Goal: Task Accomplishment & Management: Complete application form

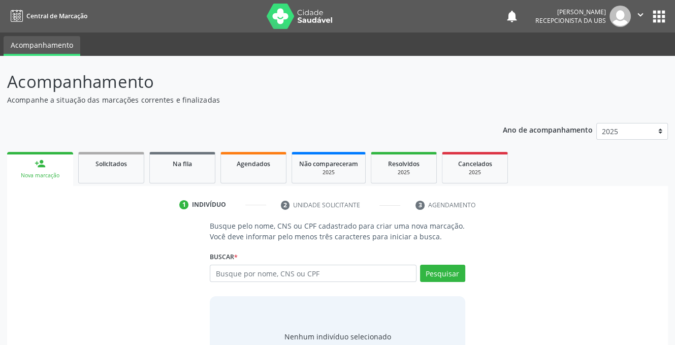
click at [264, 274] on input "text" at bounding box center [313, 273] width 206 height 17
type input "708602054618785"
click at [446, 269] on button "Pesquisar" at bounding box center [442, 273] width 45 height 17
type input "708602054618785"
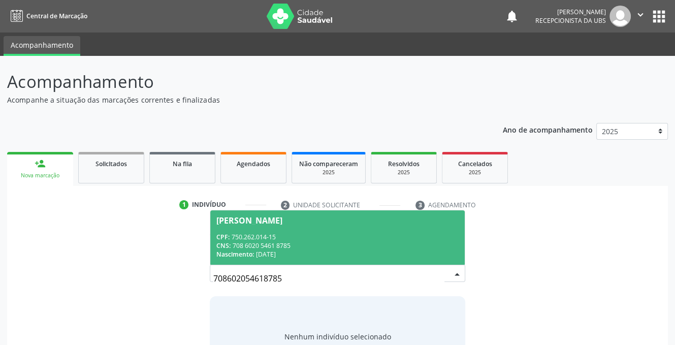
click at [235, 239] on div "CPF: 750.262.014-15" at bounding box center [338, 237] width 242 height 9
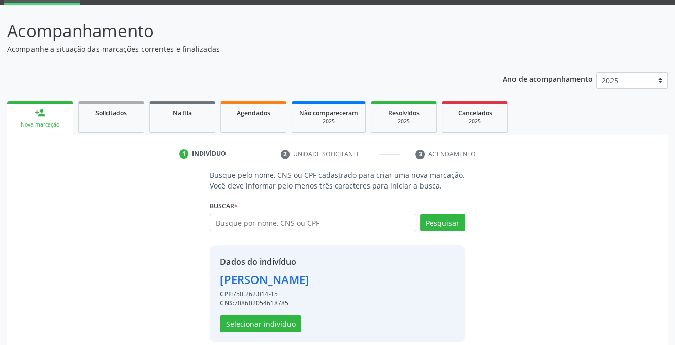
scroll to position [62, 0]
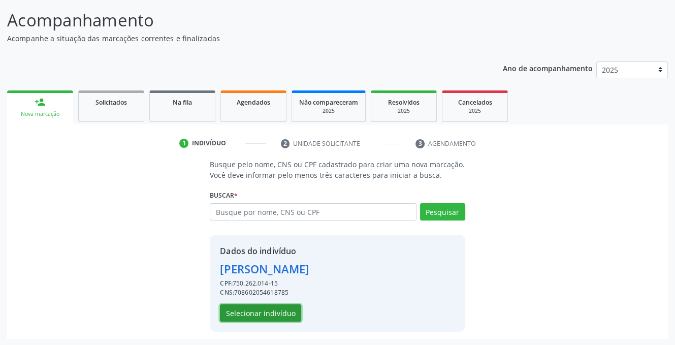
click at [245, 313] on button "Selecionar indivíduo" at bounding box center [260, 312] width 81 height 17
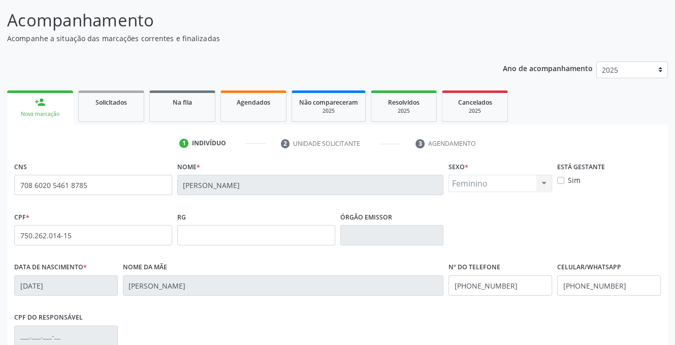
scroll to position [205, 0]
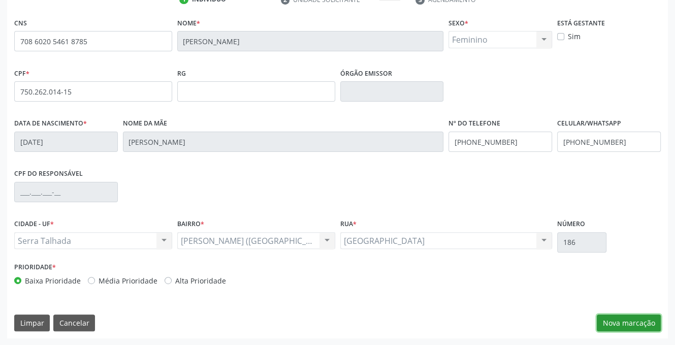
click at [612, 320] on button "Nova marcação" at bounding box center [629, 323] width 64 height 17
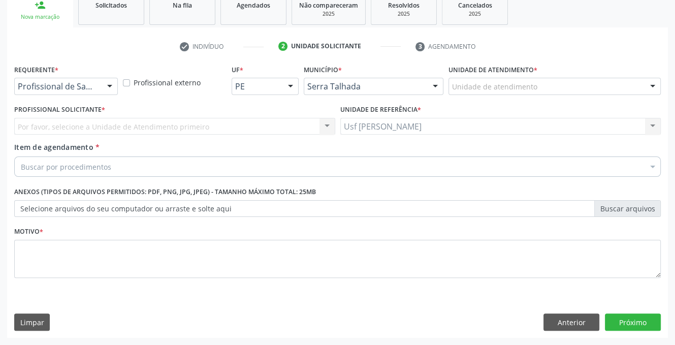
scroll to position [158, 0]
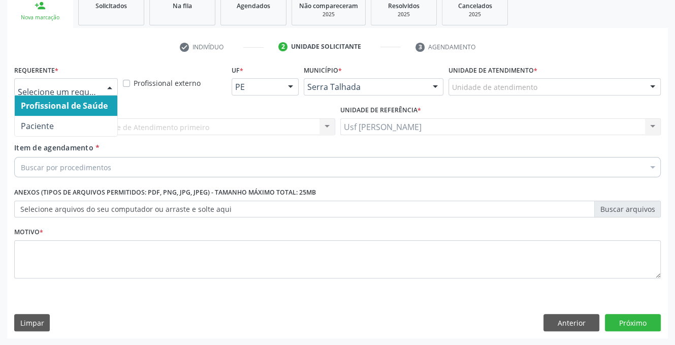
click at [109, 84] on div at bounding box center [109, 87] width 15 height 17
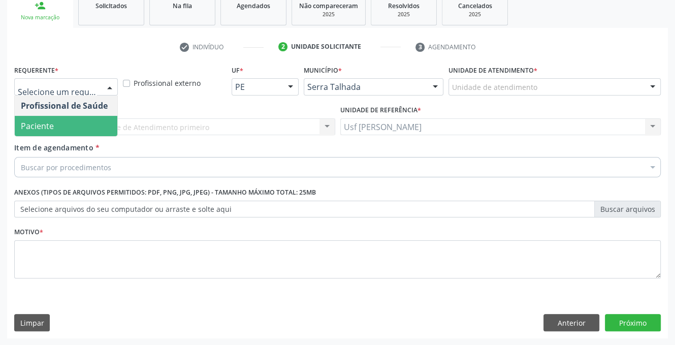
click at [61, 125] on span "Paciente" at bounding box center [66, 126] width 103 height 20
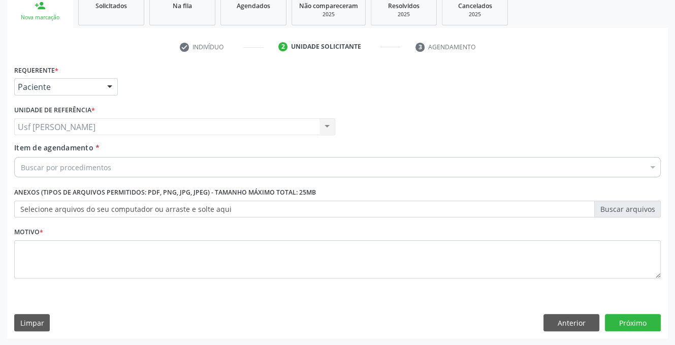
click at [31, 174] on div "Buscar por procedimentos" at bounding box center [337, 167] width 647 height 20
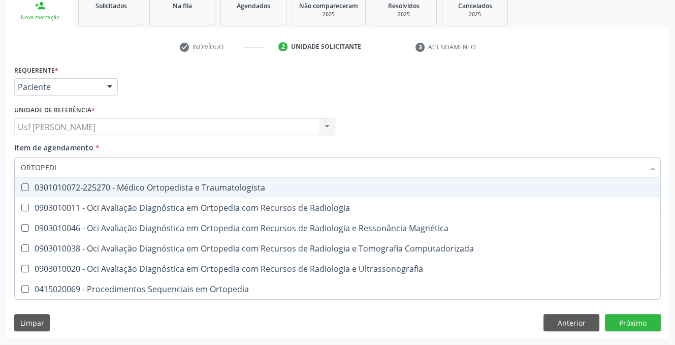
type input "ORTOPEDIS"
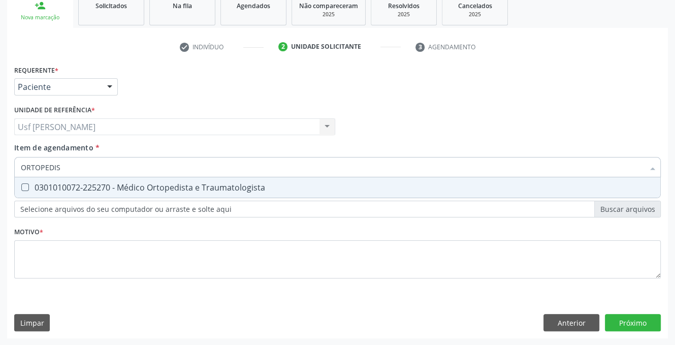
click at [22, 186] on Traumatologista at bounding box center [25, 187] width 8 height 8
click at [21, 186] on Traumatologista "checkbox" at bounding box center [18, 187] width 7 height 7
checkbox Traumatologista "true"
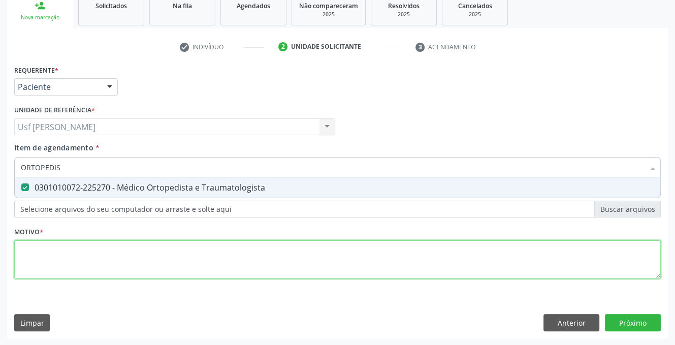
click at [41, 259] on div "Requerente * Paciente Profissional de Saúde Paciente Nenhum resultado encontrad…" at bounding box center [337, 178] width 647 height 230
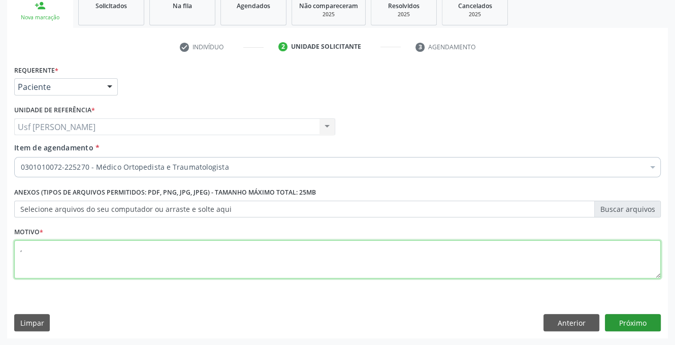
type textarea ","
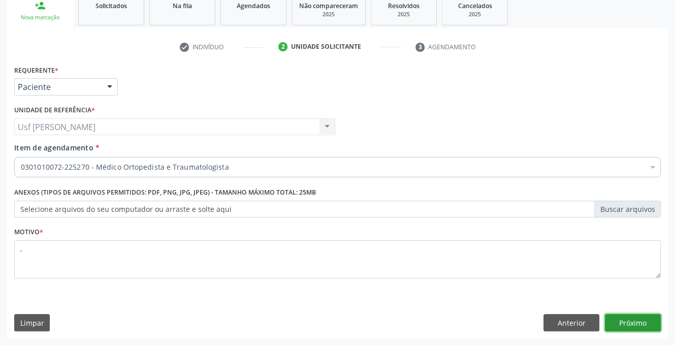
click at [624, 329] on button "Próximo" at bounding box center [633, 322] width 56 height 17
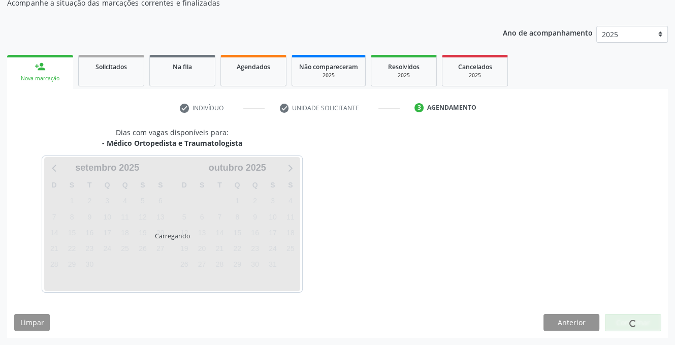
scroll to position [97, 0]
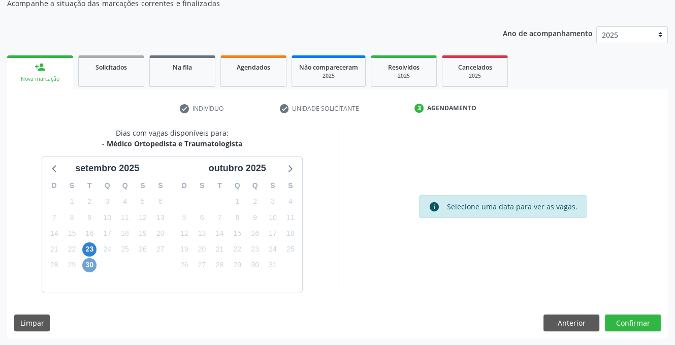
click at [87, 262] on span "30" at bounding box center [89, 265] width 14 height 14
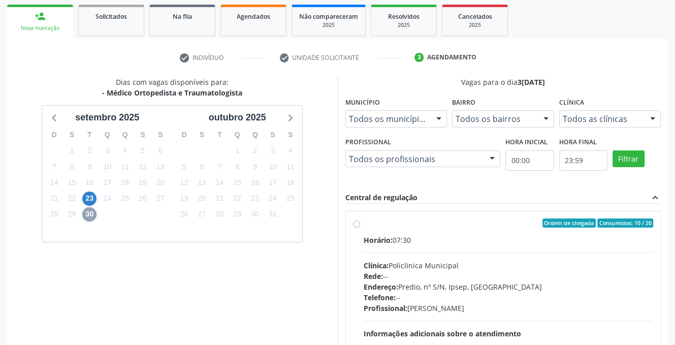
scroll to position [198, 0]
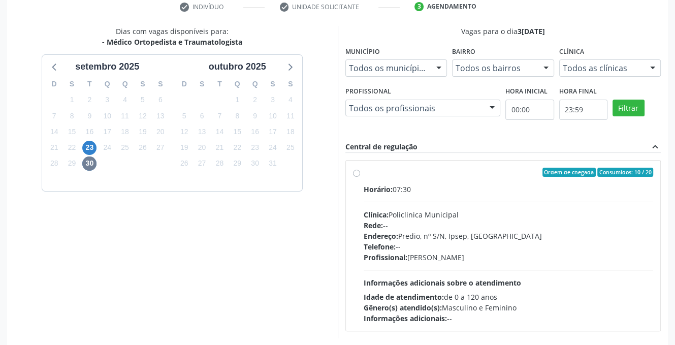
click at [364, 172] on label "Ordem de chegada Consumidos: 10 / 20 Horário: 07:30 Clínica: Policlinica Munici…" at bounding box center [509, 246] width 290 height 156
click at [356, 172] on input "Ordem de chegada Consumidos: 10 / 20 Horário: 07:30 Clínica: Policlinica Munici…" at bounding box center [356, 172] width 7 height 9
radio input "true"
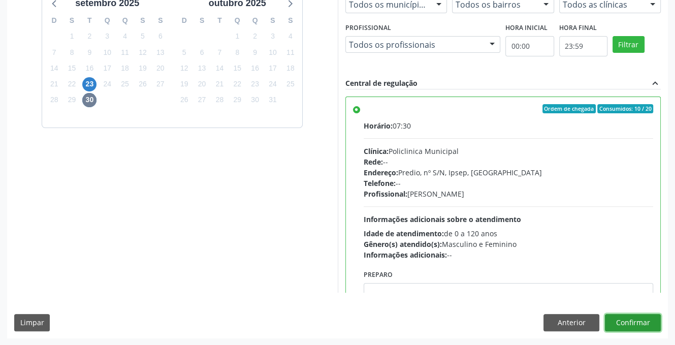
click at [628, 321] on button "Confirmar" at bounding box center [633, 322] width 56 height 17
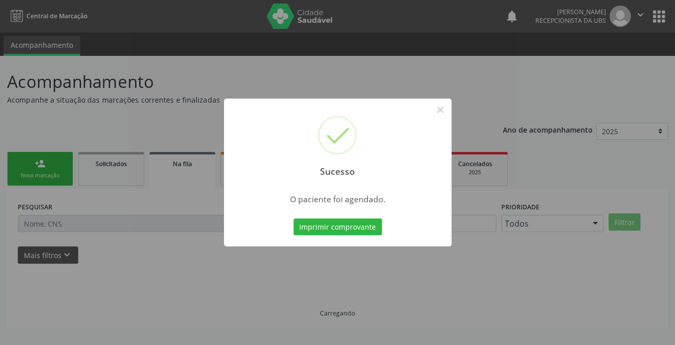
scroll to position [0, 0]
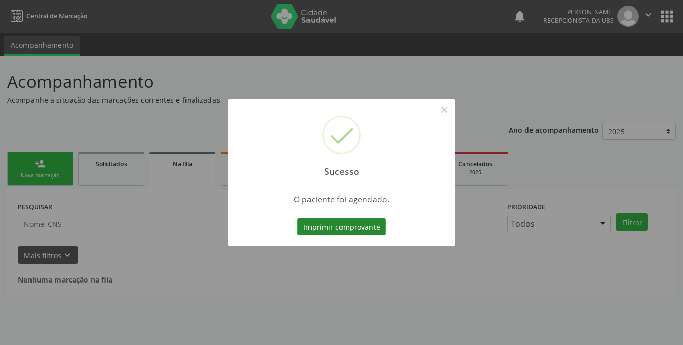
click at [339, 225] on button "Imprimir comprovante" at bounding box center [341, 227] width 88 height 17
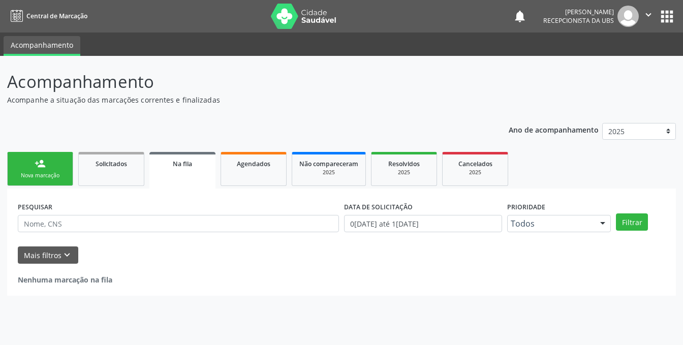
click at [23, 167] on link "person_add Nova marcação" at bounding box center [40, 169] width 66 height 34
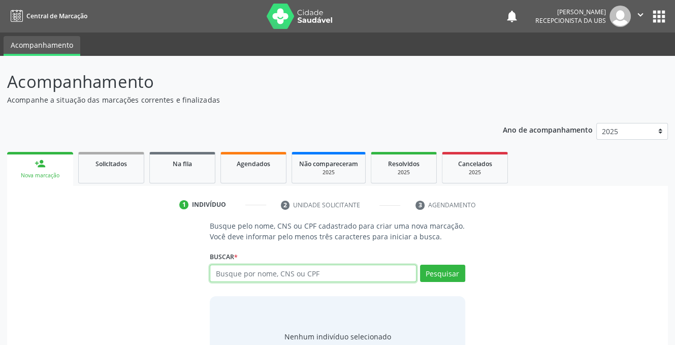
click at [292, 273] on input "text" at bounding box center [313, 273] width 206 height 17
type input "08001927458"
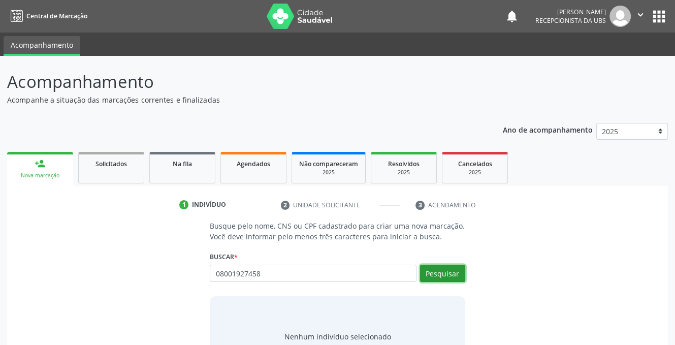
click at [443, 270] on button "Pesquisar" at bounding box center [442, 273] width 45 height 17
type input "08001927458"
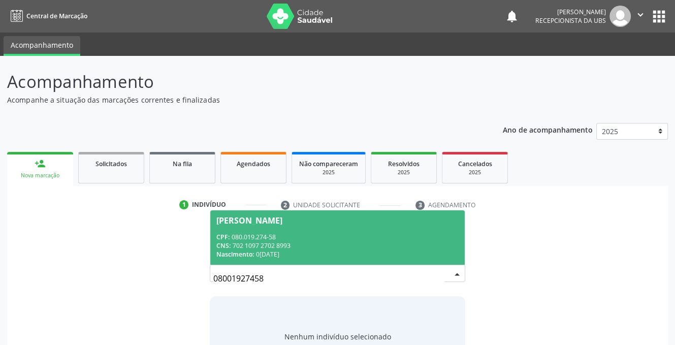
click at [240, 236] on div "CPF: 080.019.274-58" at bounding box center [338, 237] width 242 height 9
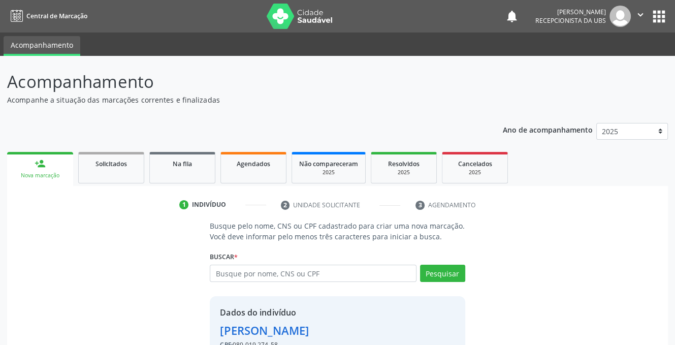
scroll to position [62, 0]
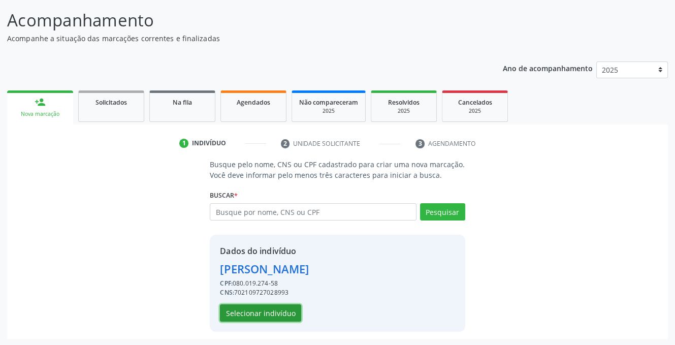
click at [245, 312] on button "Selecionar indivíduo" at bounding box center [260, 312] width 81 height 17
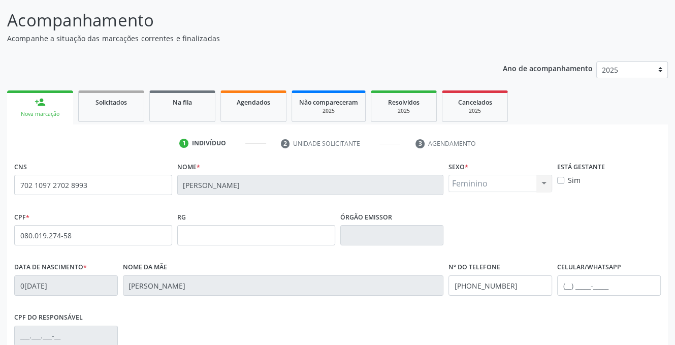
scroll to position [205, 0]
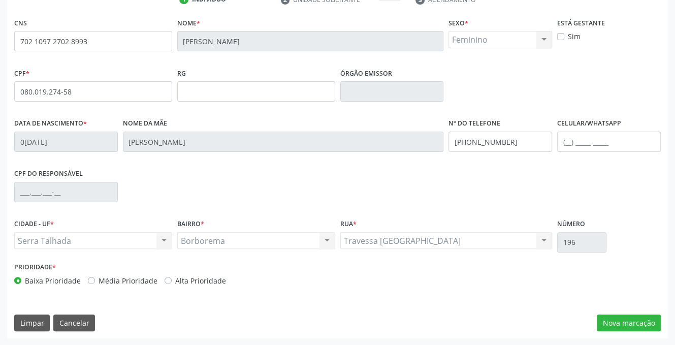
click at [656, 218] on div "CIDADE - UF * Serra Talhada [GEOGRAPHIC_DATA] resultado encontrado para: " " Nã…" at bounding box center [338, 238] width 652 height 43
click at [649, 217] on div "CIDADE - UF * Serra Talhada [GEOGRAPHIC_DATA] resultado encontrado para: " " Nã…" at bounding box center [338, 238] width 652 height 43
click at [620, 319] on button "Nova marcação" at bounding box center [629, 323] width 64 height 17
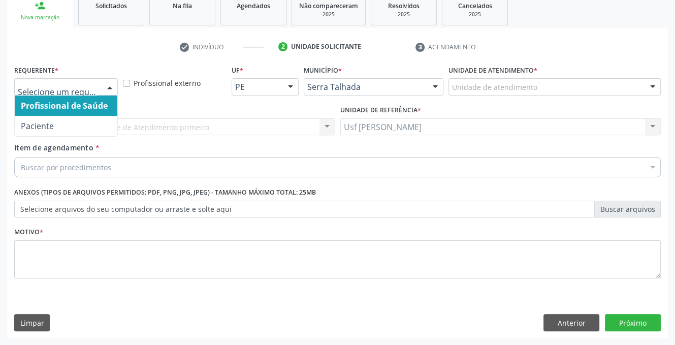
click at [106, 84] on div at bounding box center [109, 87] width 15 height 17
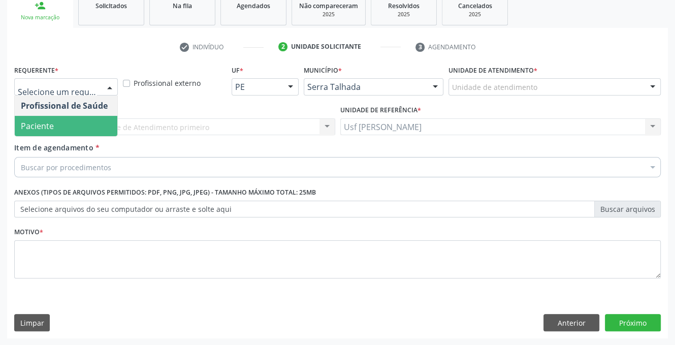
click at [77, 132] on span "Paciente" at bounding box center [66, 126] width 103 height 20
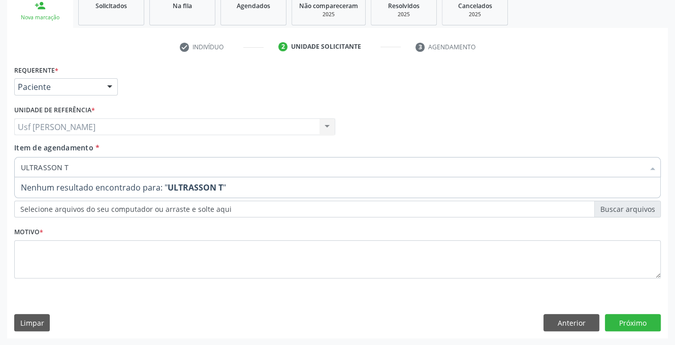
type input "ULTRASSON"
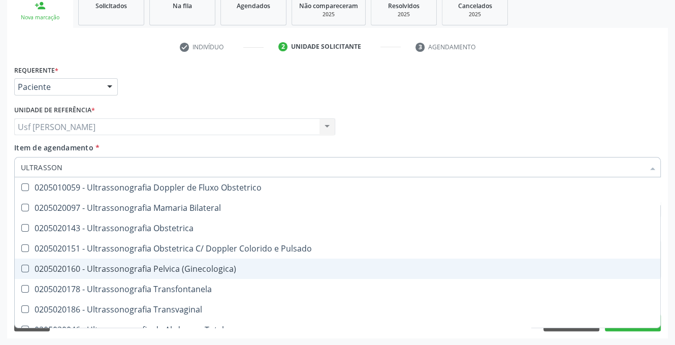
scroll to position [152, 0]
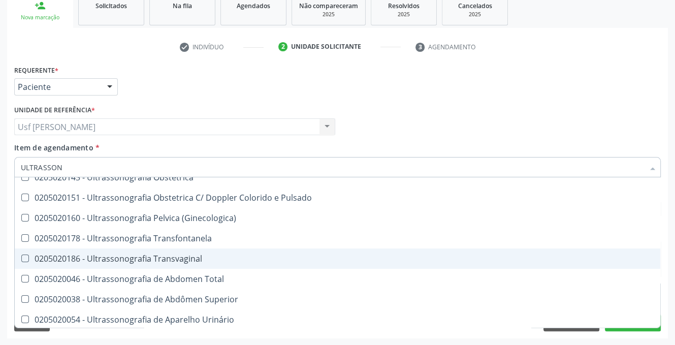
click at [26, 259] on Transvaginal at bounding box center [25, 259] width 8 height 8
click at [21, 259] on Transvaginal "checkbox" at bounding box center [18, 258] width 7 height 7
checkbox Transvaginal "true"
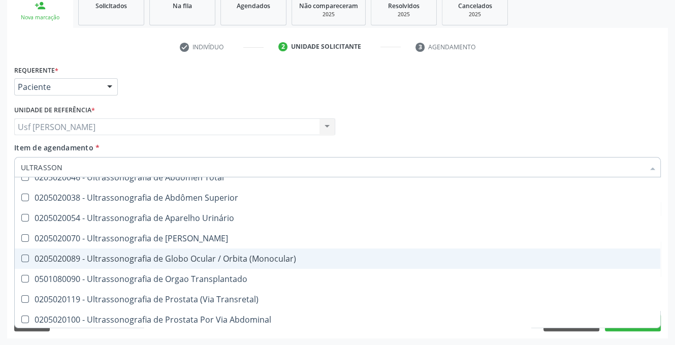
scroll to position [297, 0]
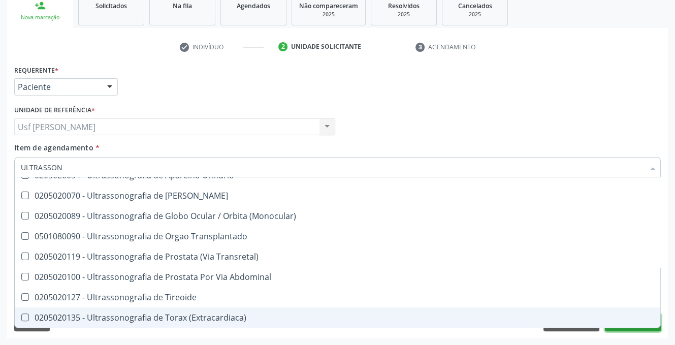
click at [656, 329] on button "Próximo" at bounding box center [633, 322] width 56 height 17
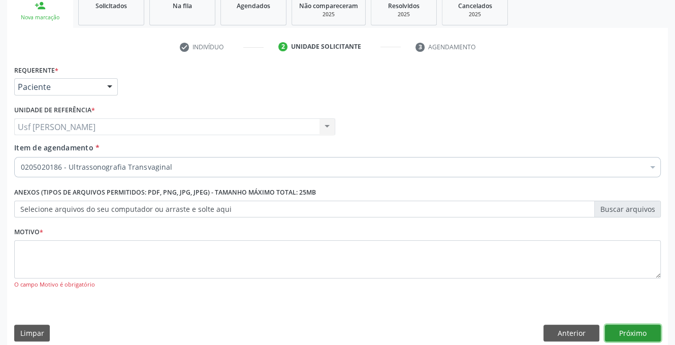
drag, startPoint x: 652, startPoint y: 329, endPoint x: 255, endPoint y: 335, distance: 397.0
click at [651, 329] on button "Próximo" at bounding box center [633, 333] width 56 height 17
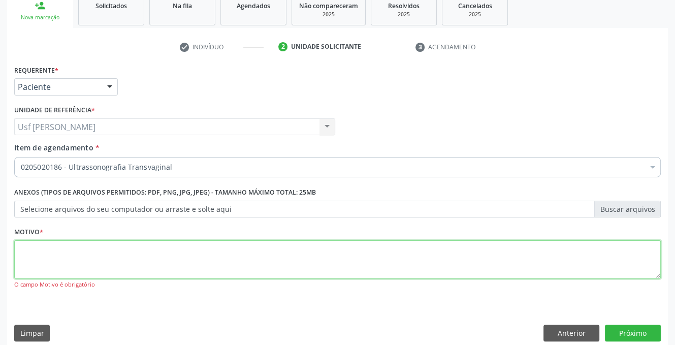
click at [36, 256] on textarea at bounding box center [337, 259] width 647 height 39
type textarea "."
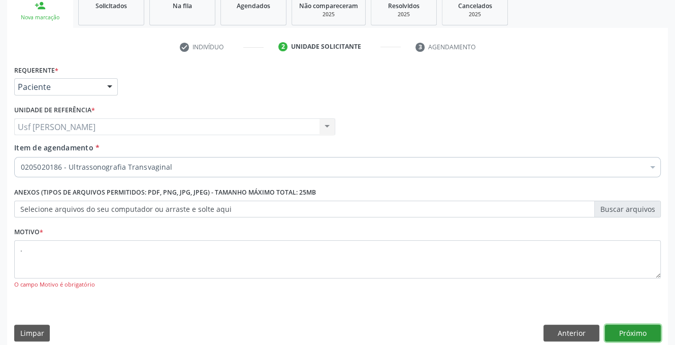
click at [642, 334] on button "Próximo" at bounding box center [633, 333] width 56 height 17
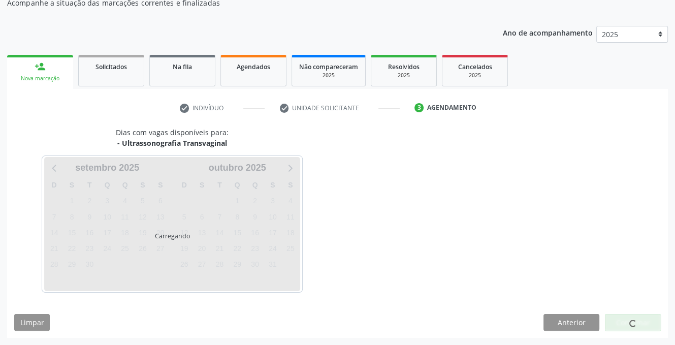
scroll to position [97, 0]
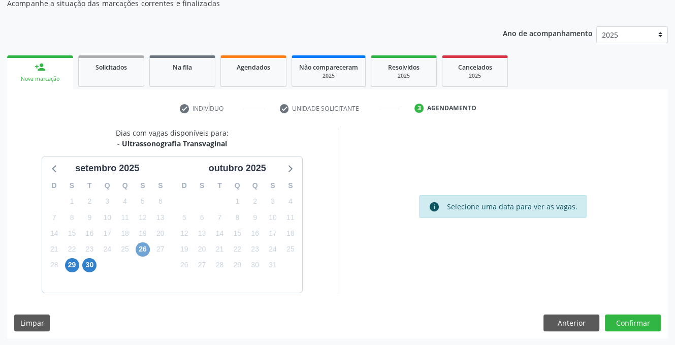
click at [138, 247] on span "26" at bounding box center [143, 249] width 14 height 14
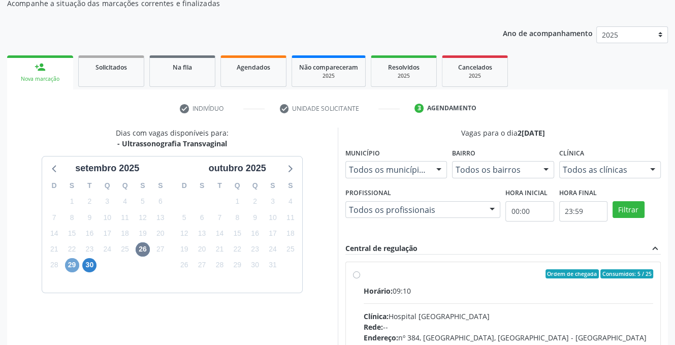
click at [70, 263] on span "29" at bounding box center [72, 265] width 14 height 14
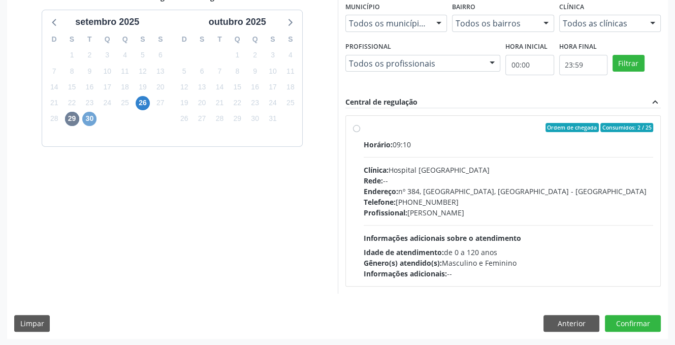
click at [88, 120] on span "30" at bounding box center [89, 119] width 14 height 14
click at [145, 101] on span "26" at bounding box center [143, 103] width 14 height 14
click at [364, 129] on label "Ordem de chegada Consumidos: 5 / 25 Horário: 09:10 Clínica: Hospital [GEOGRAPHI…" at bounding box center [509, 201] width 290 height 156
click at [356, 129] on input "Ordem de chegada Consumidos: 5 / 25 Horário: 09:10 Clínica: Hospital [GEOGRAPHI…" at bounding box center [356, 127] width 7 height 9
radio input "true"
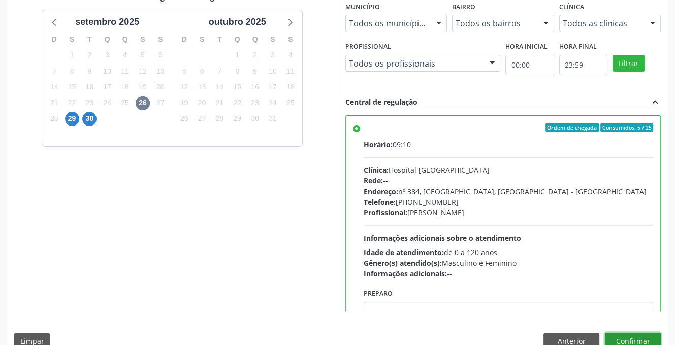
click at [622, 335] on button "Confirmar" at bounding box center [633, 341] width 56 height 17
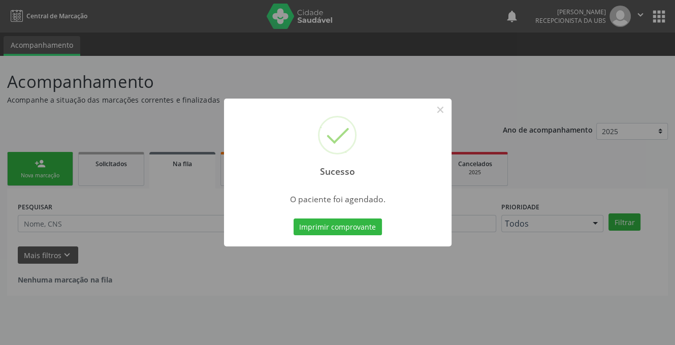
scroll to position [0, 0]
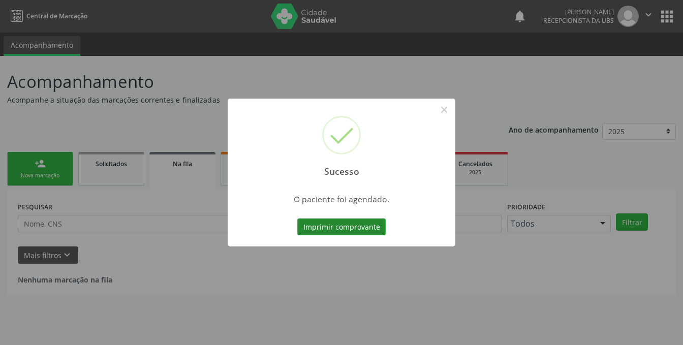
click at [335, 223] on button "Imprimir comprovante" at bounding box center [341, 227] width 88 height 17
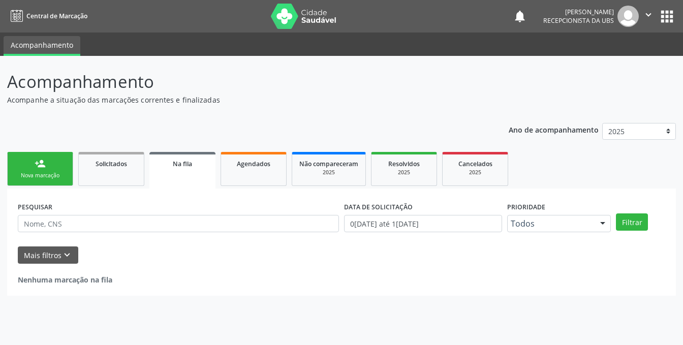
click at [59, 165] on link "person_add Nova marcação" at bounding box center [40, 169] width 66 height 34
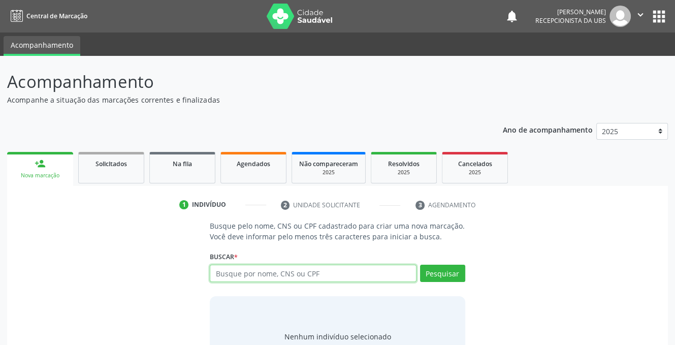
click at [289, 276] on input "text" at bounding box center [313, 273] width 206 height 17
click at [289, 276] on input "700001139579600" at bounding box center [313, 273] width 206 height 17
type input "700001139579600"
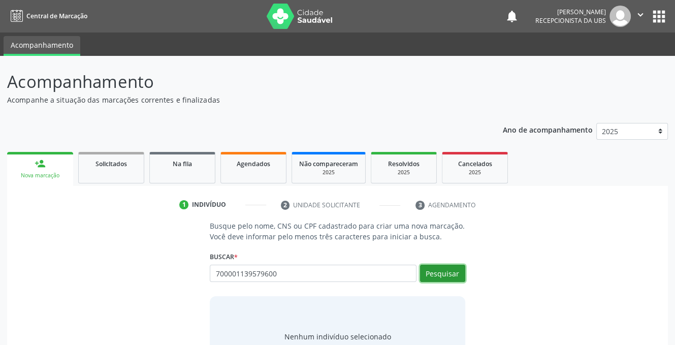
click at [437, 268] on button "Pesquisar" at bounding box center [442, 273] width 45 height 17
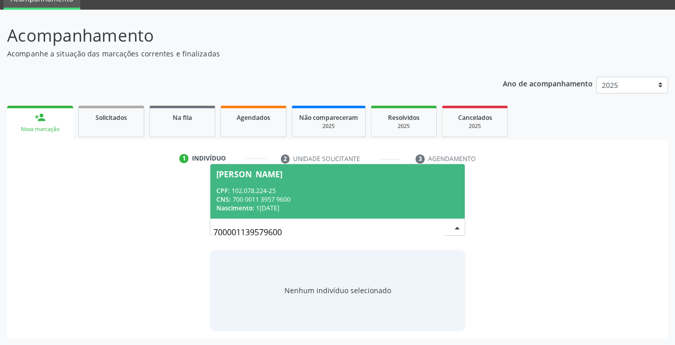
click at [299, 188] on div "CPF: 102.078.224-25" at bounding box center [338, 191] width 242 height 9
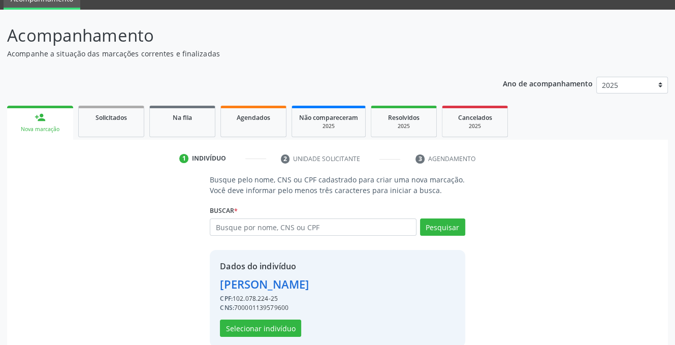
scroll to position [62, 0]
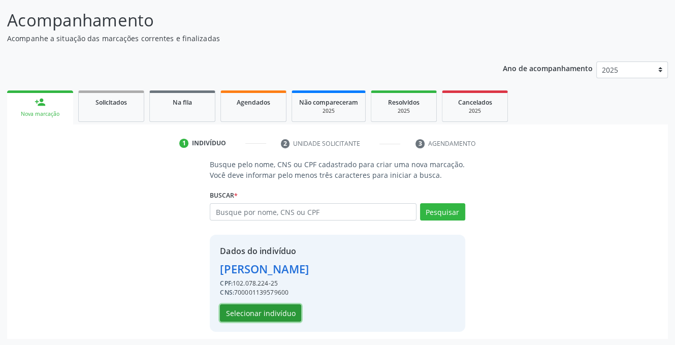
click at [270, 315] on button "Selecionar indivíduo" at bounding box center [260, 312] width 81 height 17
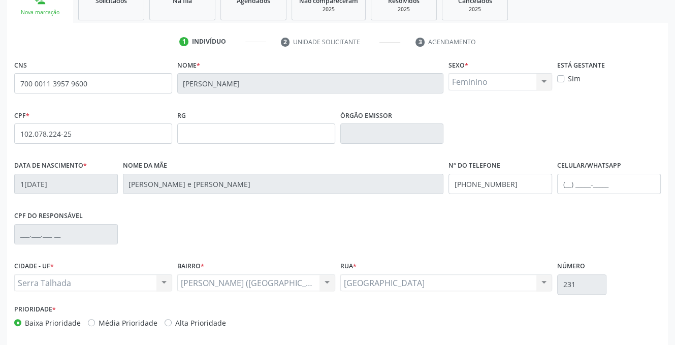
scroll to position [205, 0]
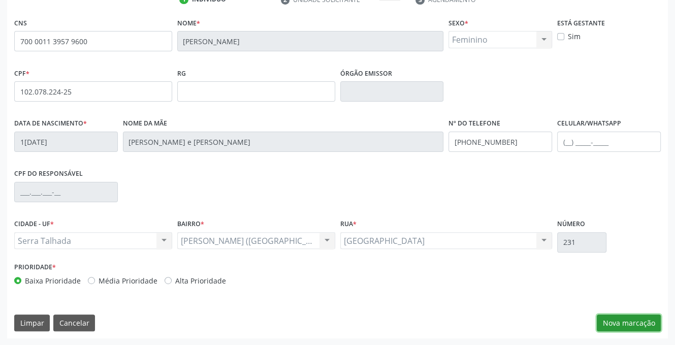
click at [623, 320] on button "Nova marcação" at bounding box center [629, 323] width 64 height 17
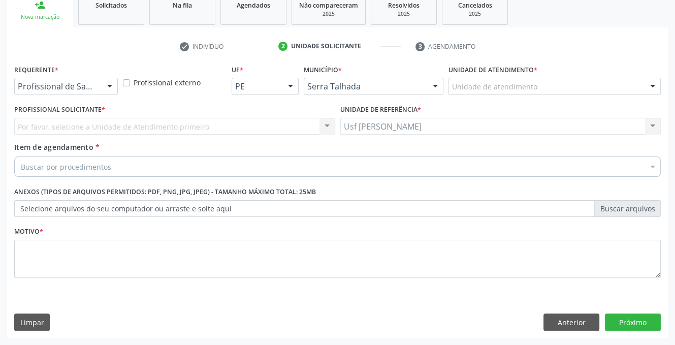
scroll to position [158, 0]
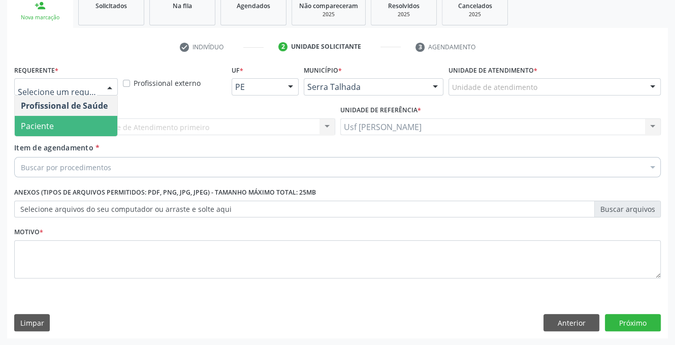
click at [88, 134] on span "Paciente" at bounding box center [66, 126] width 103 height 20
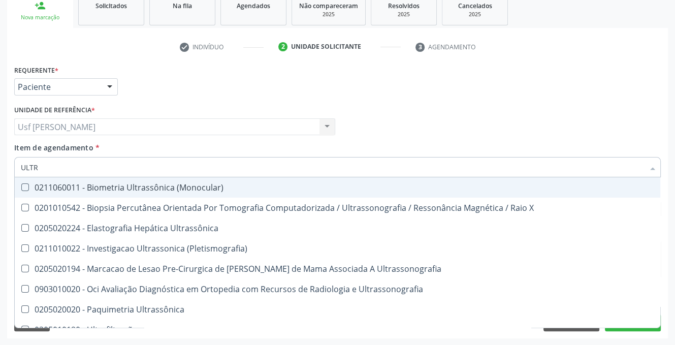
type input "ULTRA"
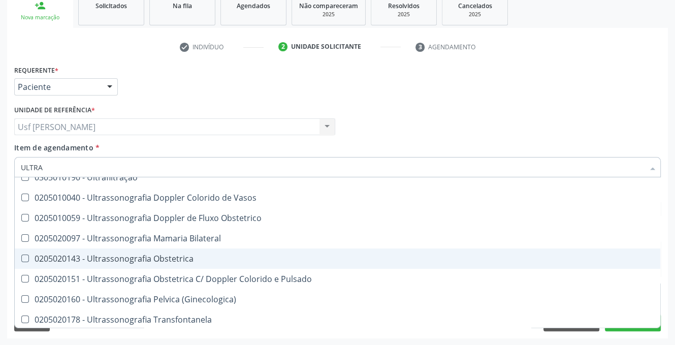
scroll to position [203, 0]
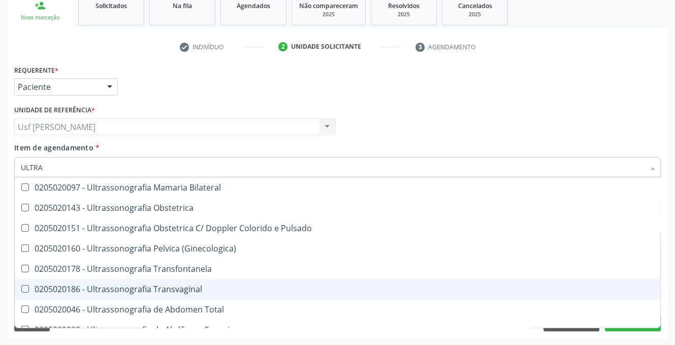
click at [178, 291] on div "0205020186 - Ultrassonografia Transvaginal" at bounding box center [338, 289] width 634 height 8
checkbox Transvaginal "true"
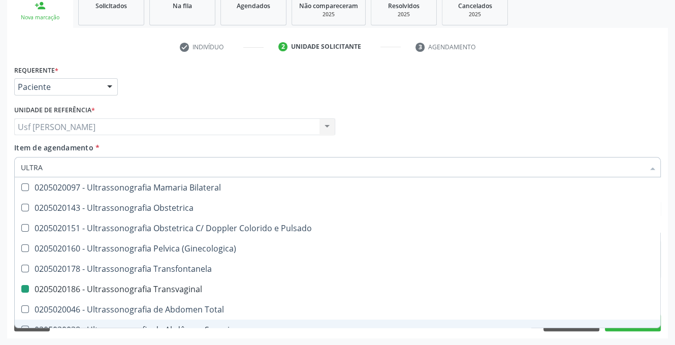
click at [4, 325] on div "Acompanhamento Acompanhe a situação das marcações correntes e finalizadas Relat…" at bounding box center [337, 122] width 675 height 448
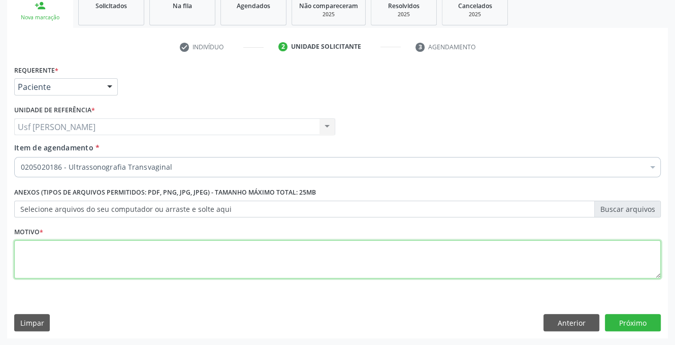
click at [194, 254] on textarea at bounding box center [337, 259] width 647 height 39
type textarea "."
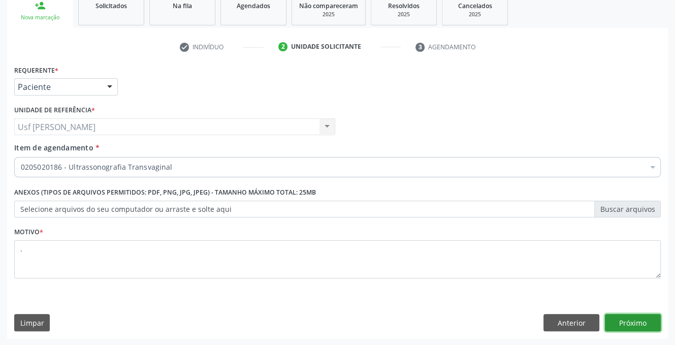
click at [618, 330] on button "Próximo" at bounding box center [633, 322] width 56 height 17
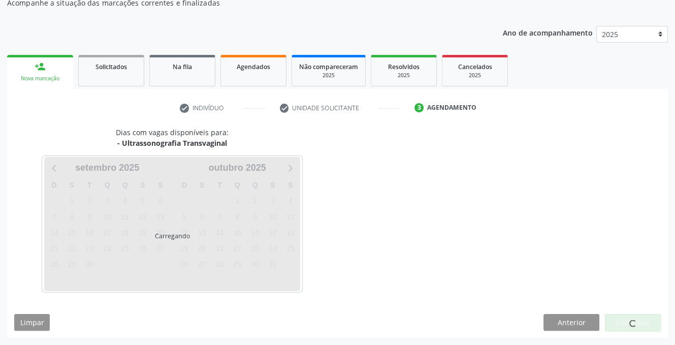
scroll to position [97, 0]
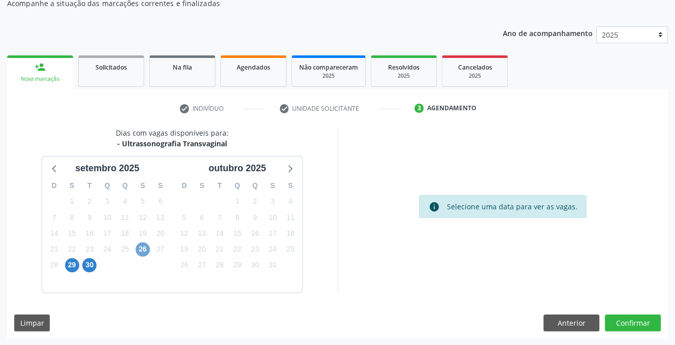
click at [144, 250] on span "26" at bounding box center [143, 249] width 14 height 14
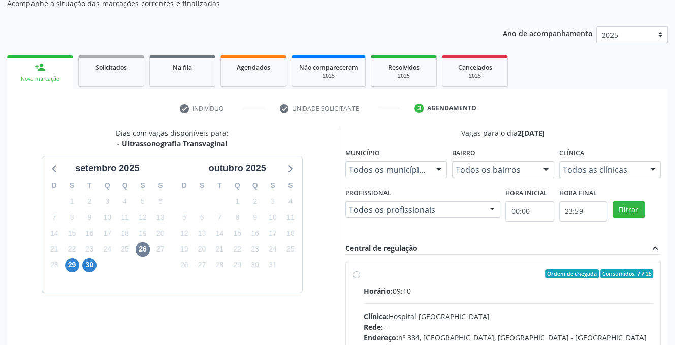
click at [443, 272] on div "Ordem de chegada Consumidos: 7 / 25" at bounding box center [509, 273] width 290 height 9
click at [360, 272] on input "Ordem de chegada Consumidos: 7 / 25 Horário: 09:10 Clínica: Hospital [GEOGRAPHI…" at bounding box center [356, 273] width 7 height 9
radio input "true"
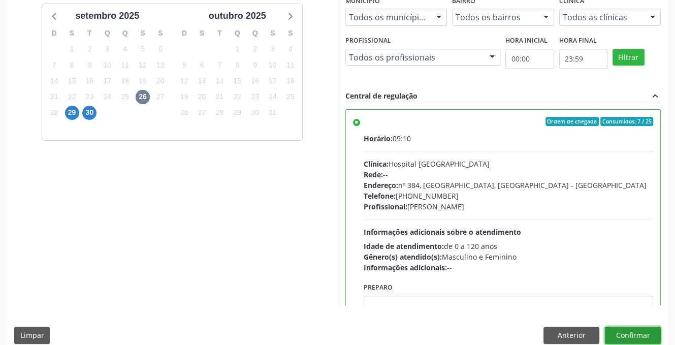
click at [640, 333] on button "Confirmar" at bounding box center [633, 335] width 56 height 17
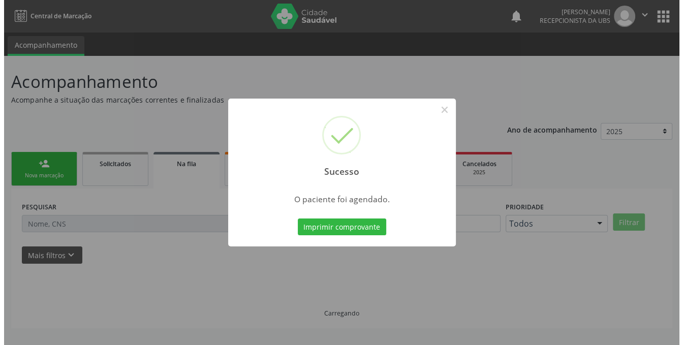
scroll to position [0, 0]
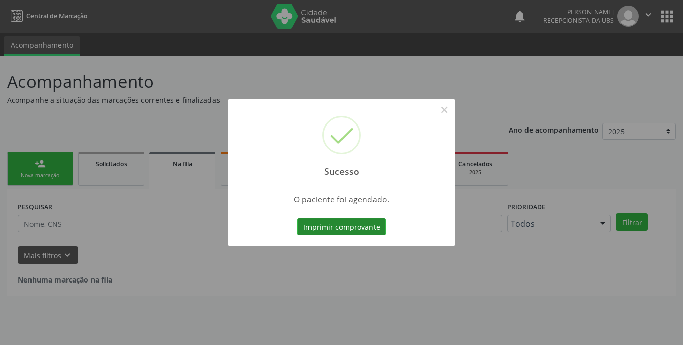
click at [348, 229] on button "Imprimir comprovante" at bounding box center [341, 227] width 88 height 17
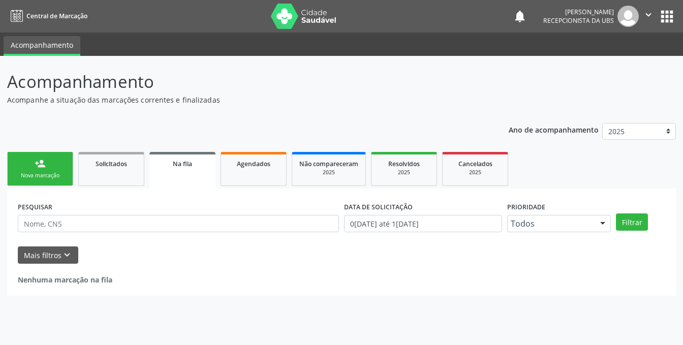
click at [340, 252] on div "Sucesso × O paciente foi agendado. Imprimir comprovante Cancel" at bounding box center [341, 172] width 683 height 345
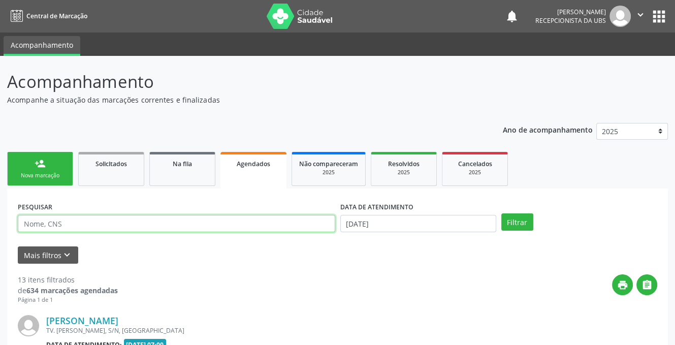
click at [92, 222] on input "text" at bounding box center [177, 223] width 318 height 17
type input "VIVIANE CONCEICAO ARAUJO SILVA"
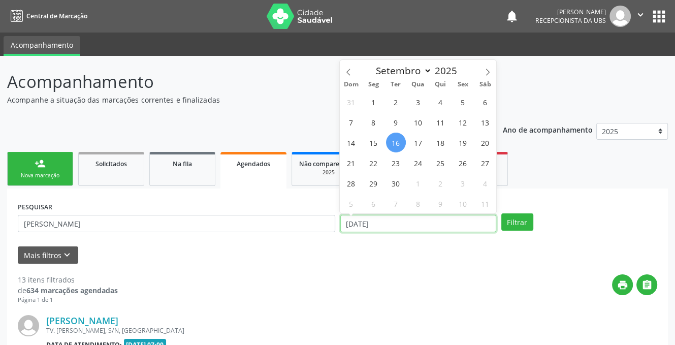
click at [410, 221] on input "16/09/2025" at bounding box center [419, 223] width 156 height 17
click at [368, 185] on span "29" at bounding box center [374, 183] width 20 height 20
type input "29/09/2025"
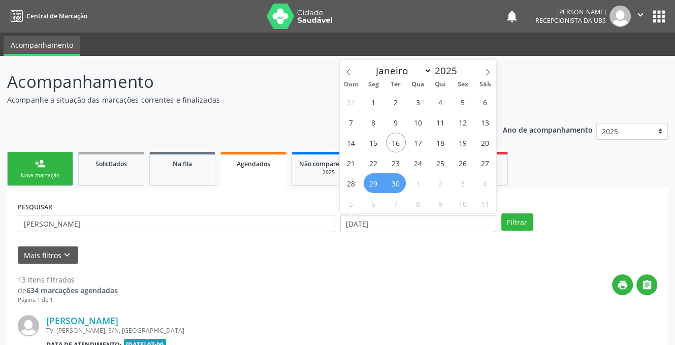
click at [395, 182] on span "30" at bounding box center [396, 183] width 20 height 20
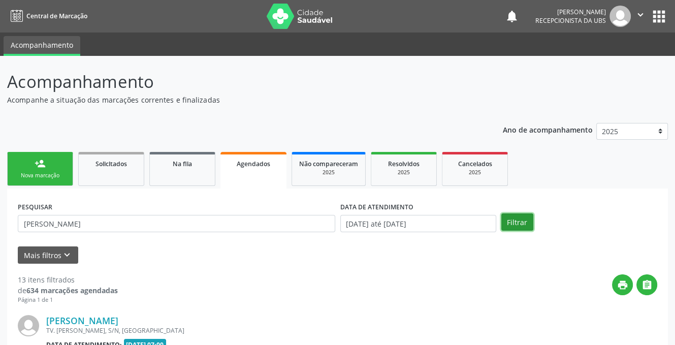
click at [512, 223] on button "Filtrar" at bounding box center [518, 221] width 32 height 17
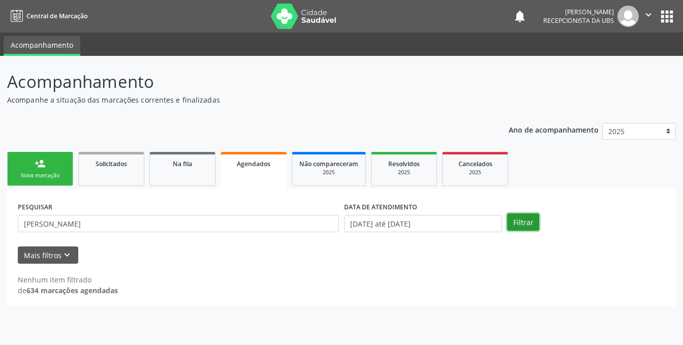
click at [518, 222] on button "Filtrar" at bounding box center [523, 221] width 32 height 17
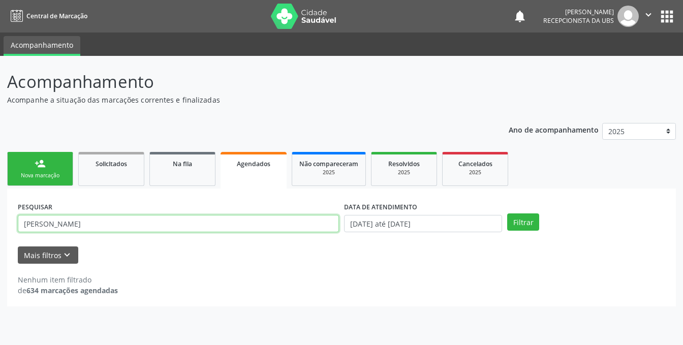
click at [43, 221] on input "VIVIANE CONCEICAO ARAUJO SILVA" at bounding box center [178, 223] width 321 height 17
type input "VIVIANNE CONCEICAO ARAUJO SILVA"
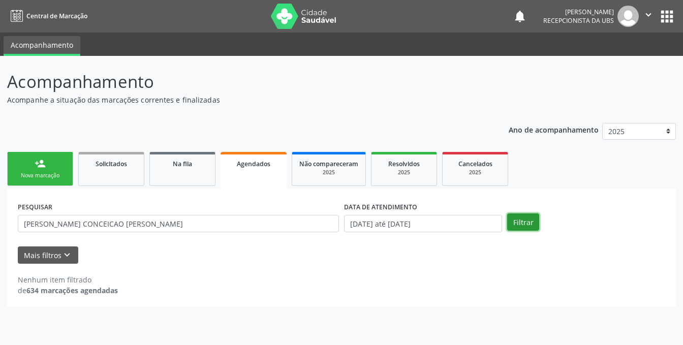
click at [526, 221] on button "Filtrar" at bounding box center [523, 221] width 32 height 17
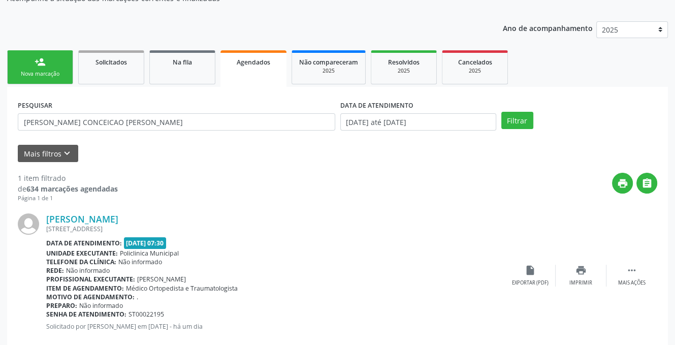
scroll to position [122, 0]
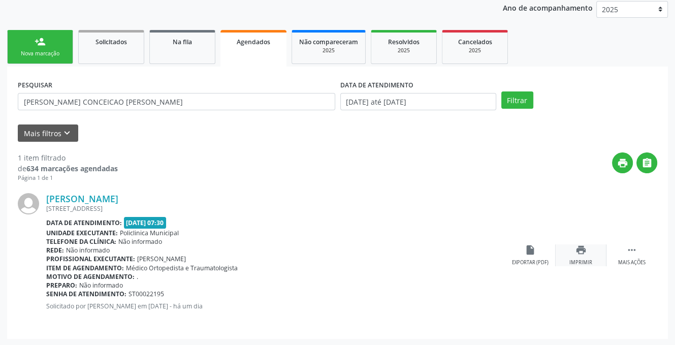
click at [576, 246] on icon "print" at bounding box center [581, 249] width 11 height 11
